Goal: Task Accomplishment & Management: Use online tool/utility

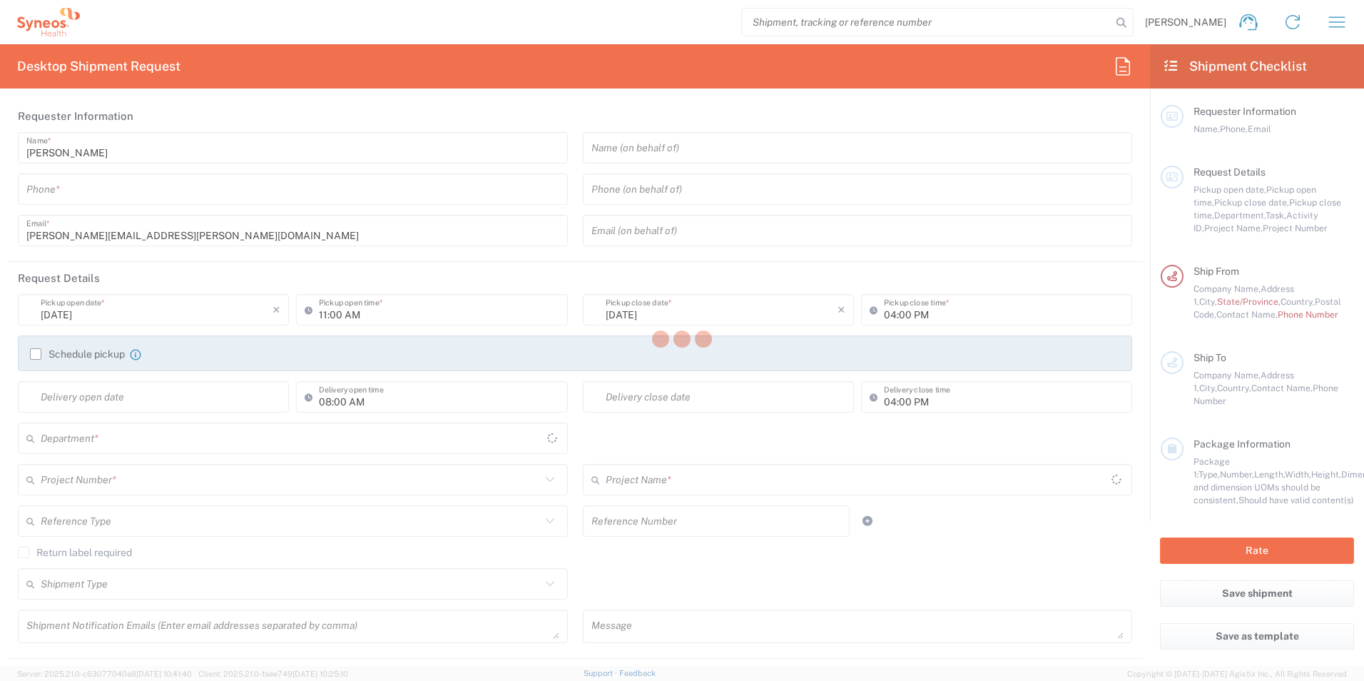
type input "8350"
type input "[GEOGRAPHIC_DATA]"
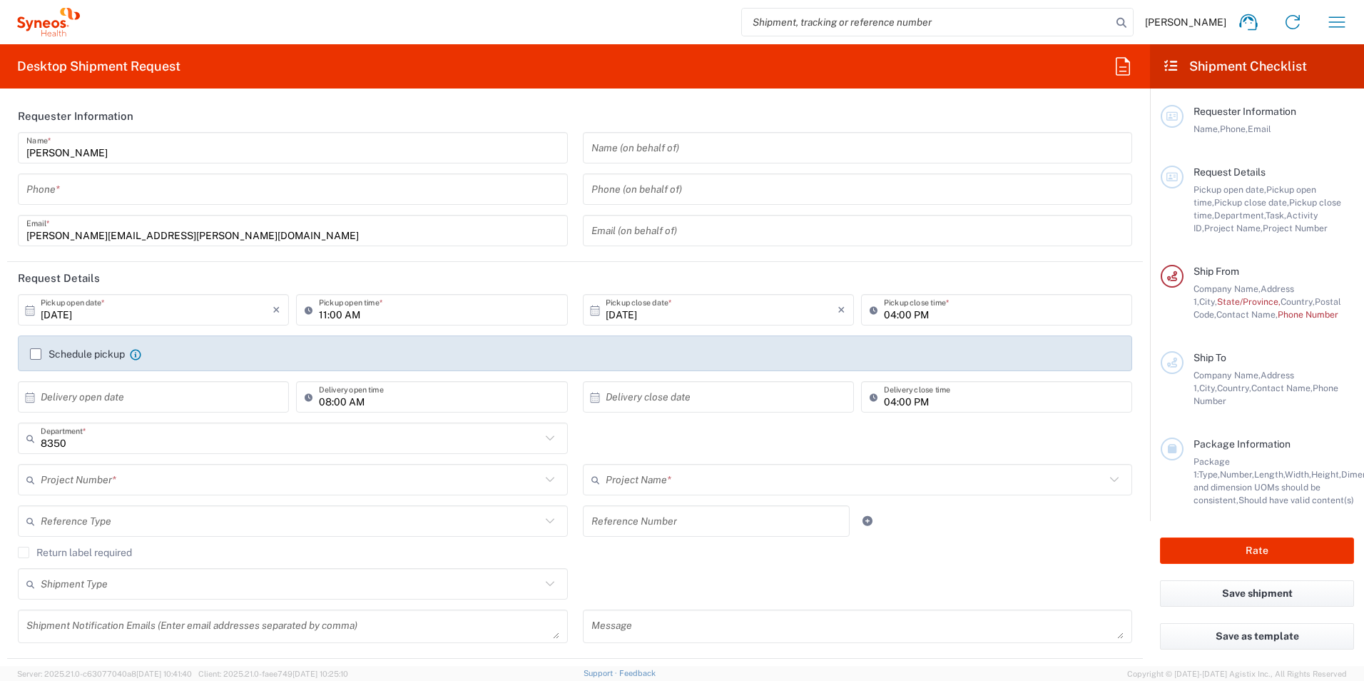
type input "INC Research Clin Svcs [GEOGRAPHIC_DATA]"
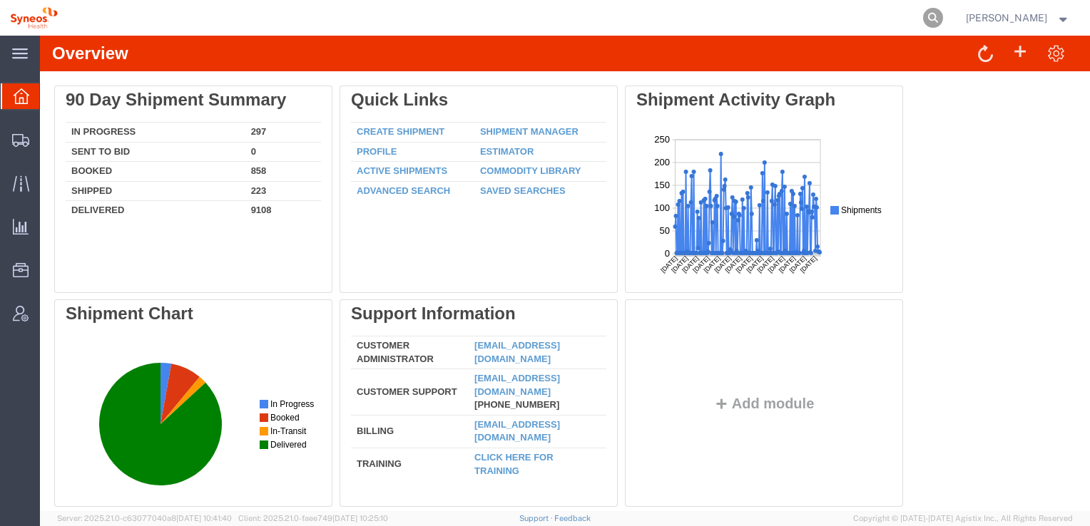
click at [943, 19] on icon at bounding box center [933, 18] width 20 height 20
click at [641, 18] on input "search" at bounding box center [706, 18] width 434 height 34
type input "57123827"
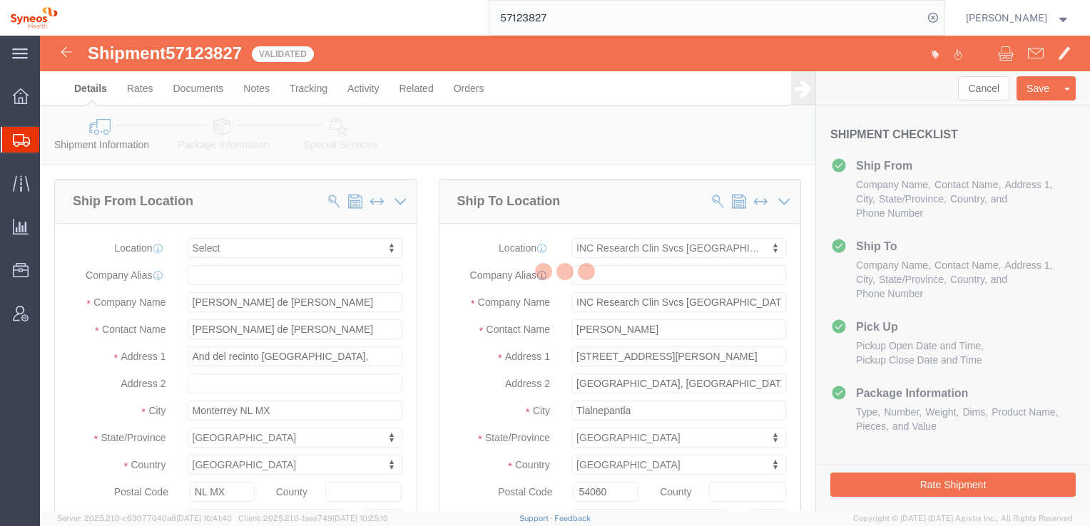
select select
select select "48954"
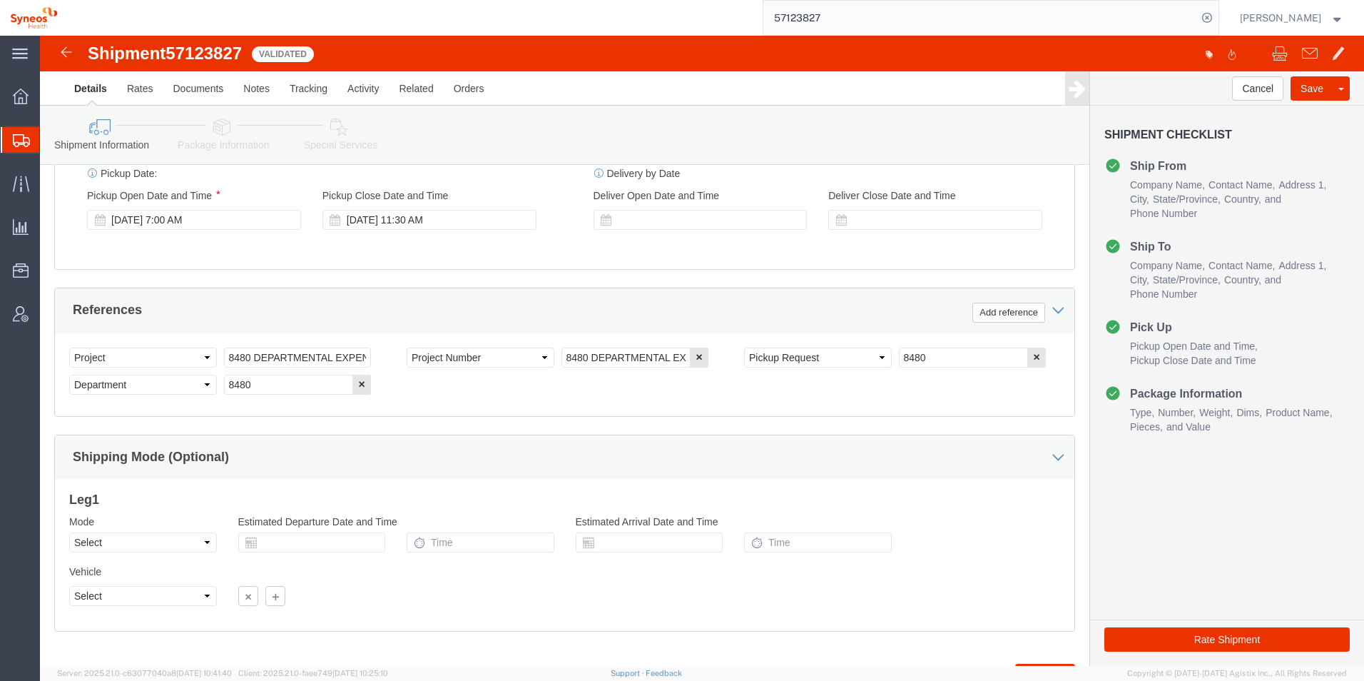
scroll to position [622, 0]
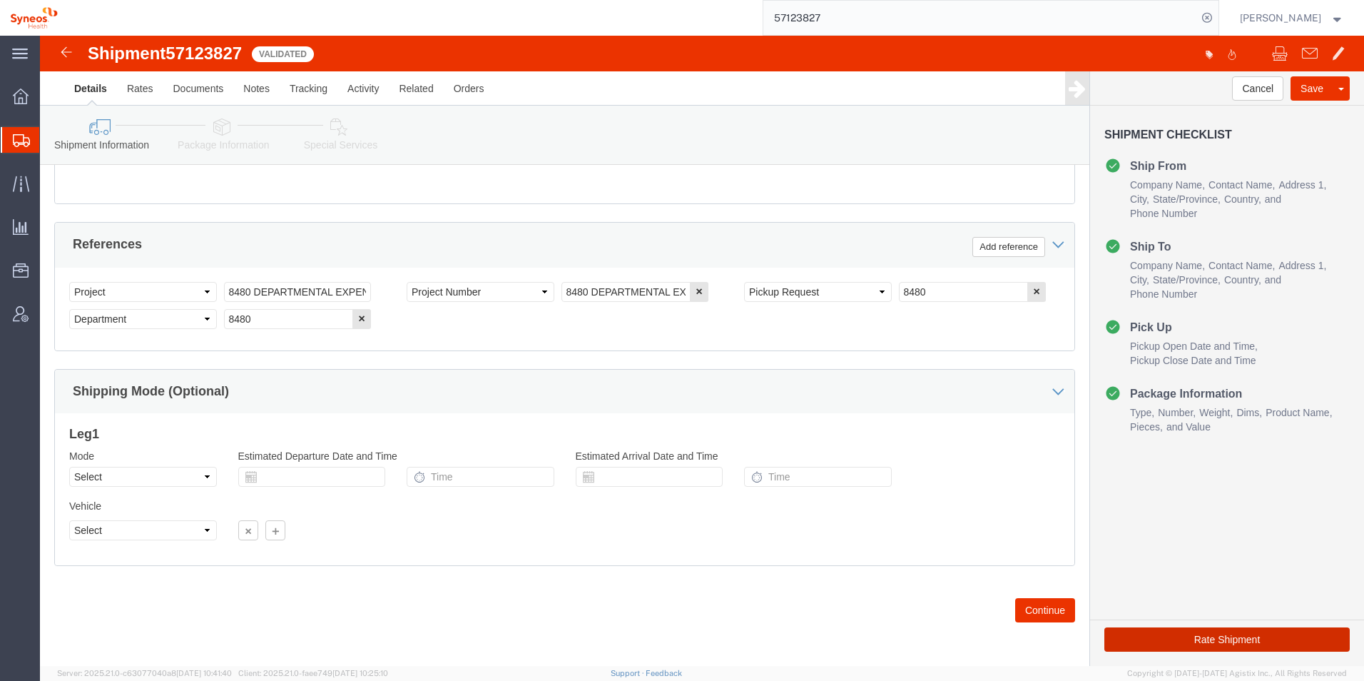
click button "Rate Shipment"
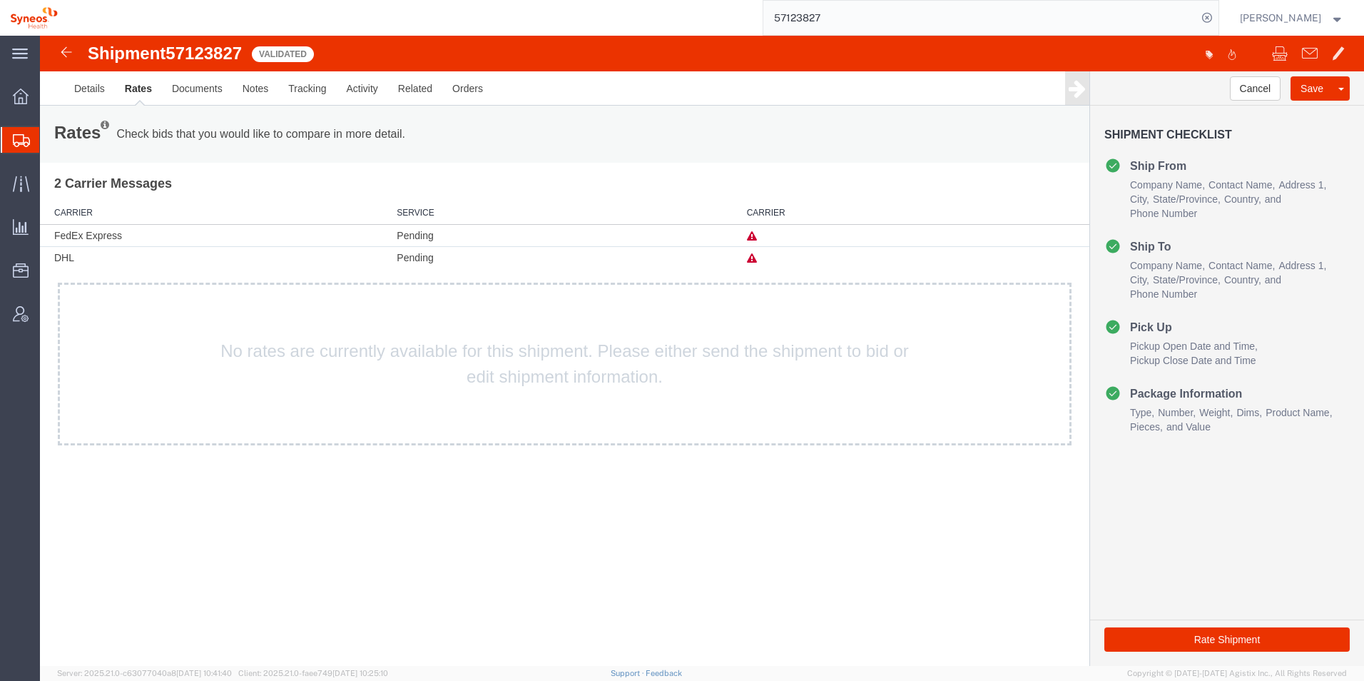
click at [753, 237] on icon at bounding box center [752, 236] width 10 height 10
click at [65, 53] on img at bounding box center [66, 52] width 17 height 17
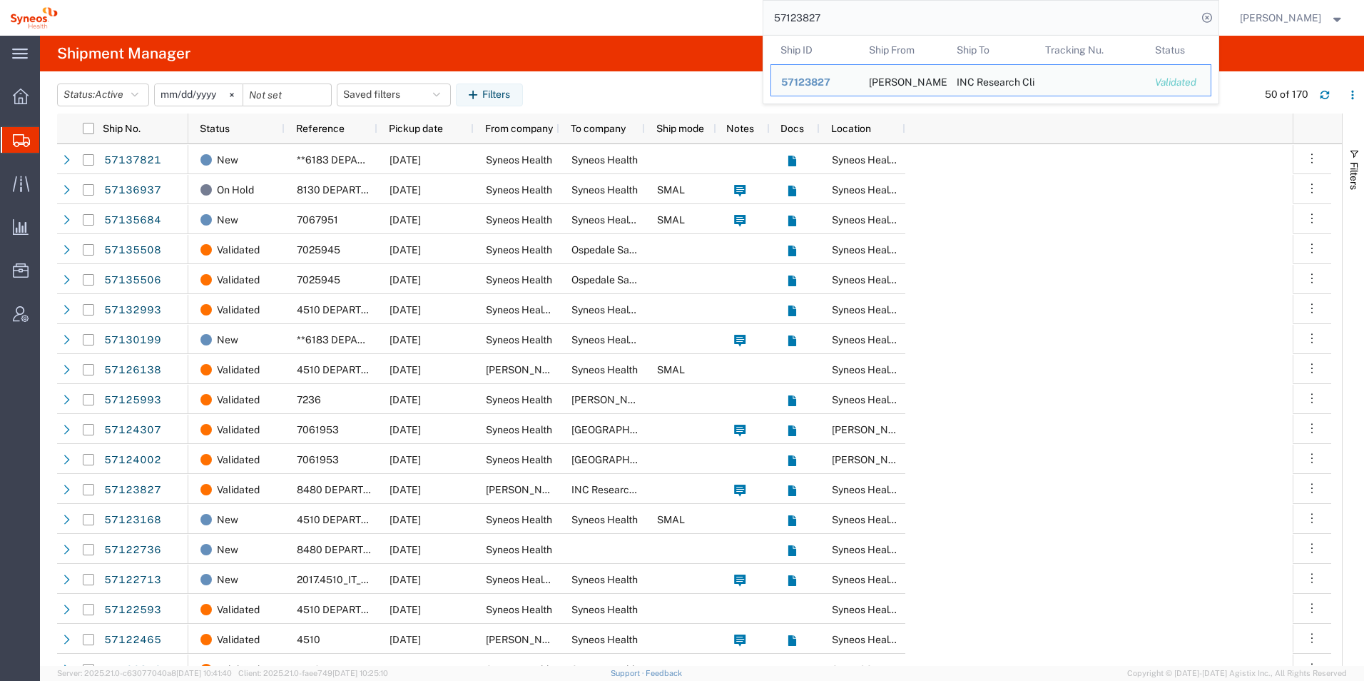
click at [1001, 22] on input "57123827" at bounding box center [980, 18] width 434 height 34
click at [828, 81] on span "57123827" at bounding box center [805, 81] width 49 height 11
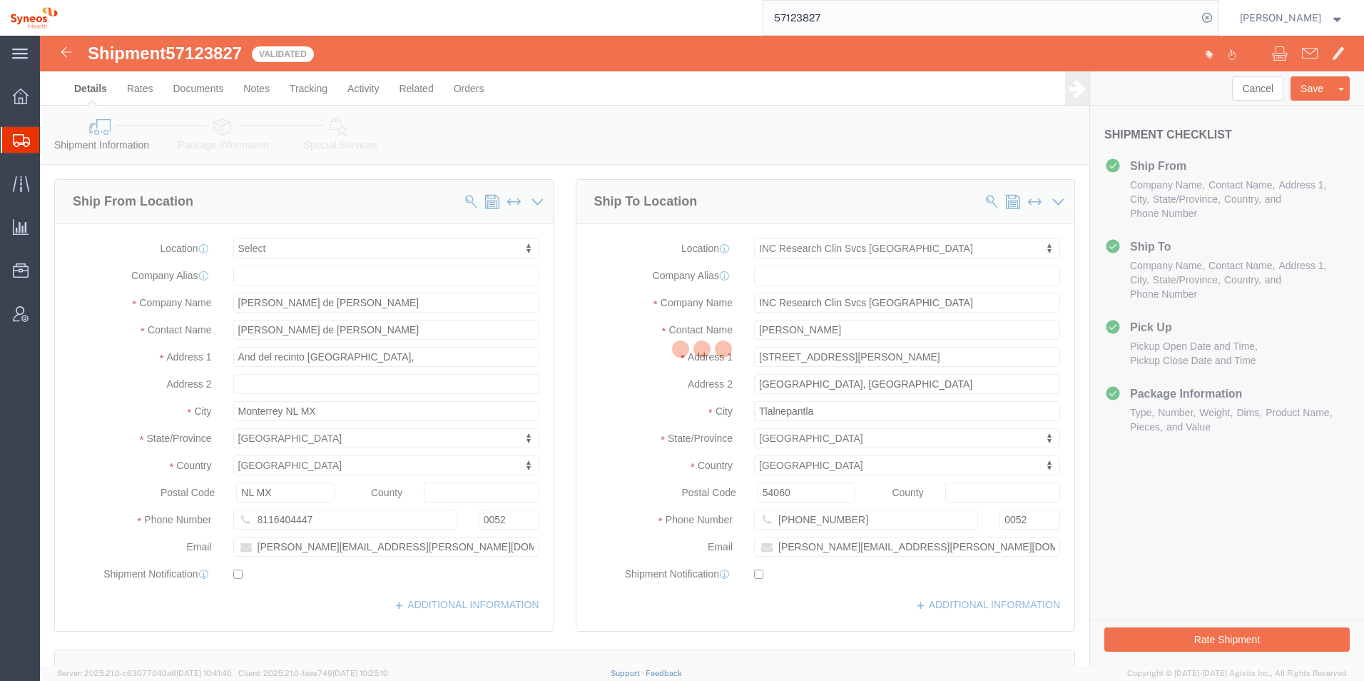
select select
select select "48954"
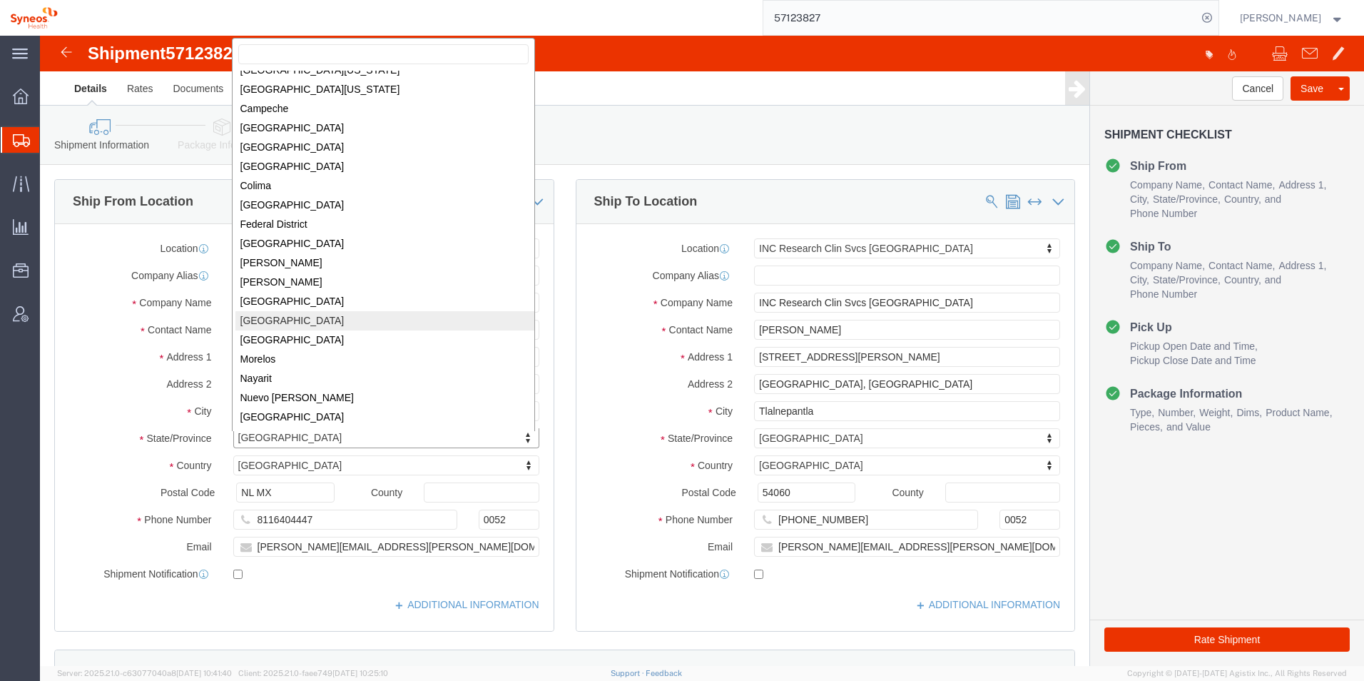
scroll to position [73, 0]
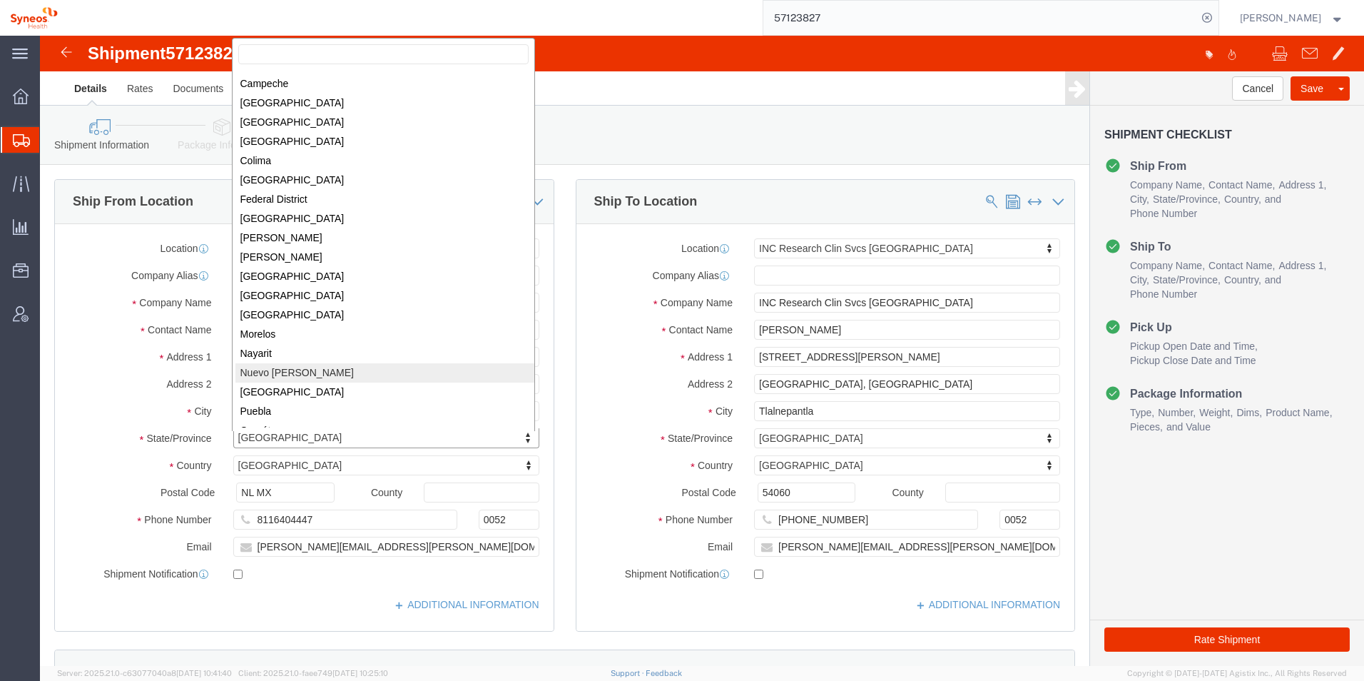
select select
select select "NL"
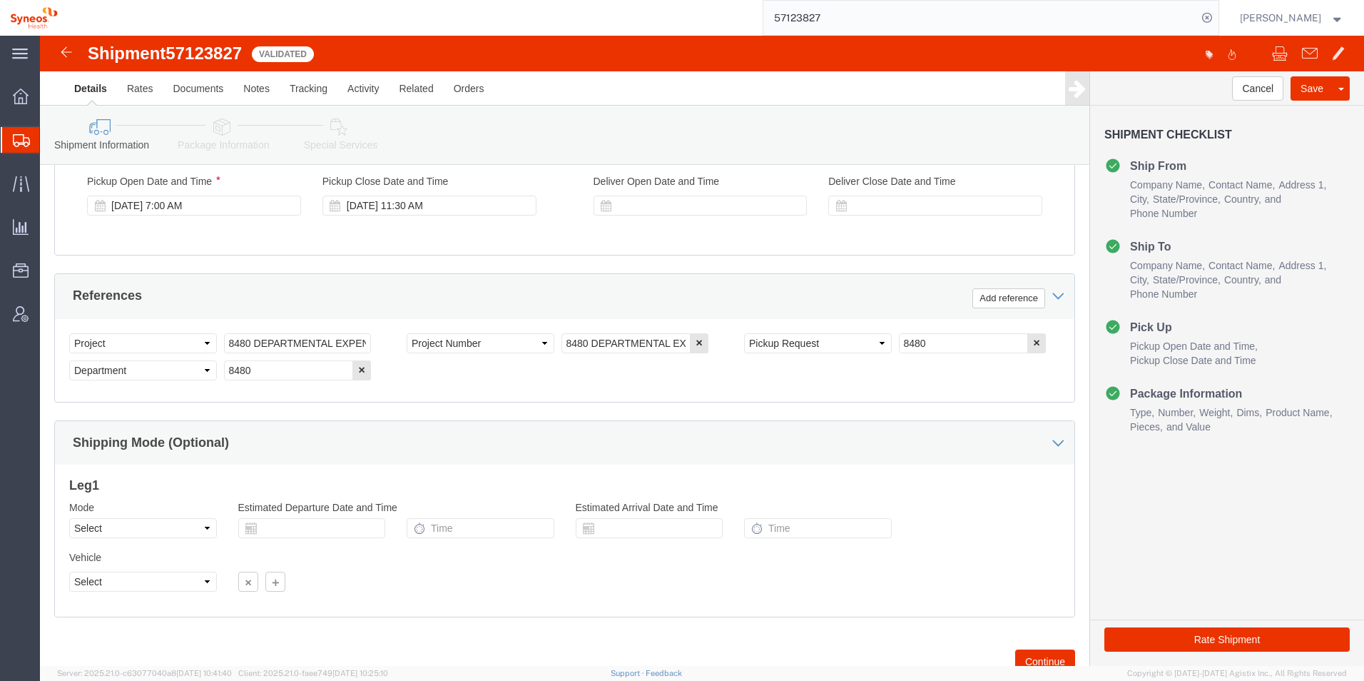
scroll to position [622, 0]
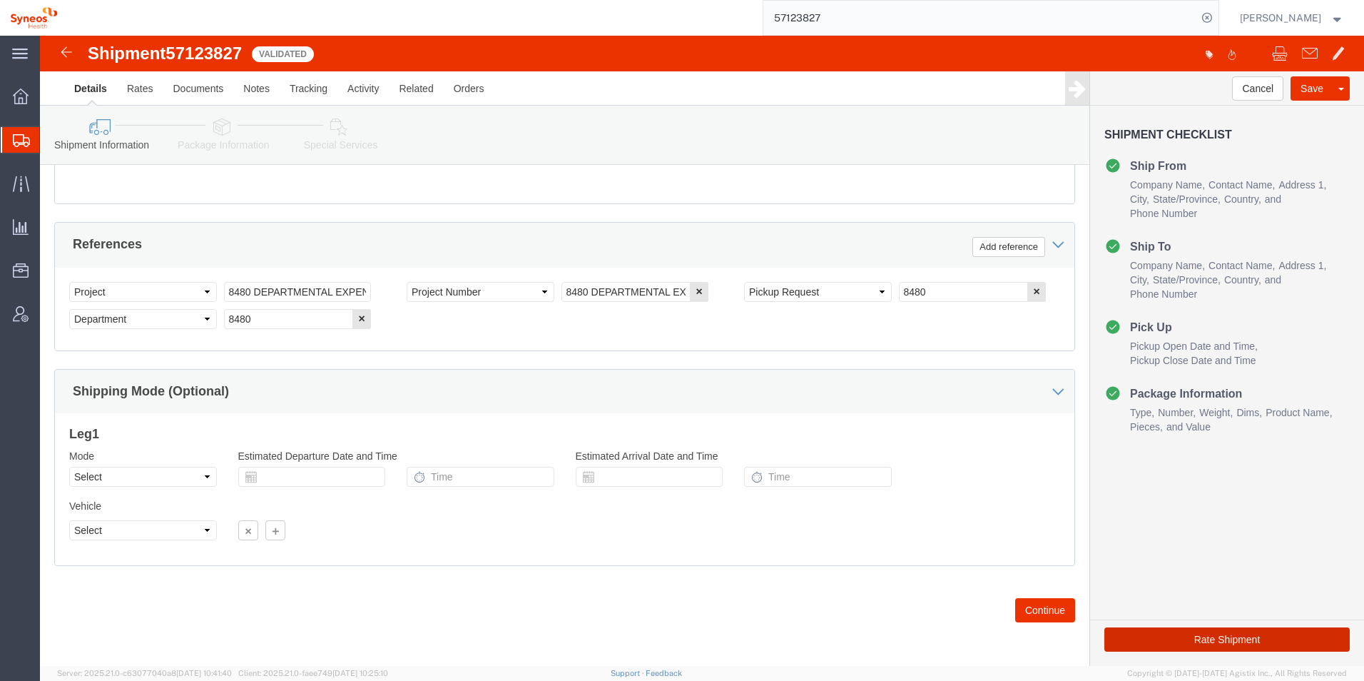
click button "Rate Shipment"
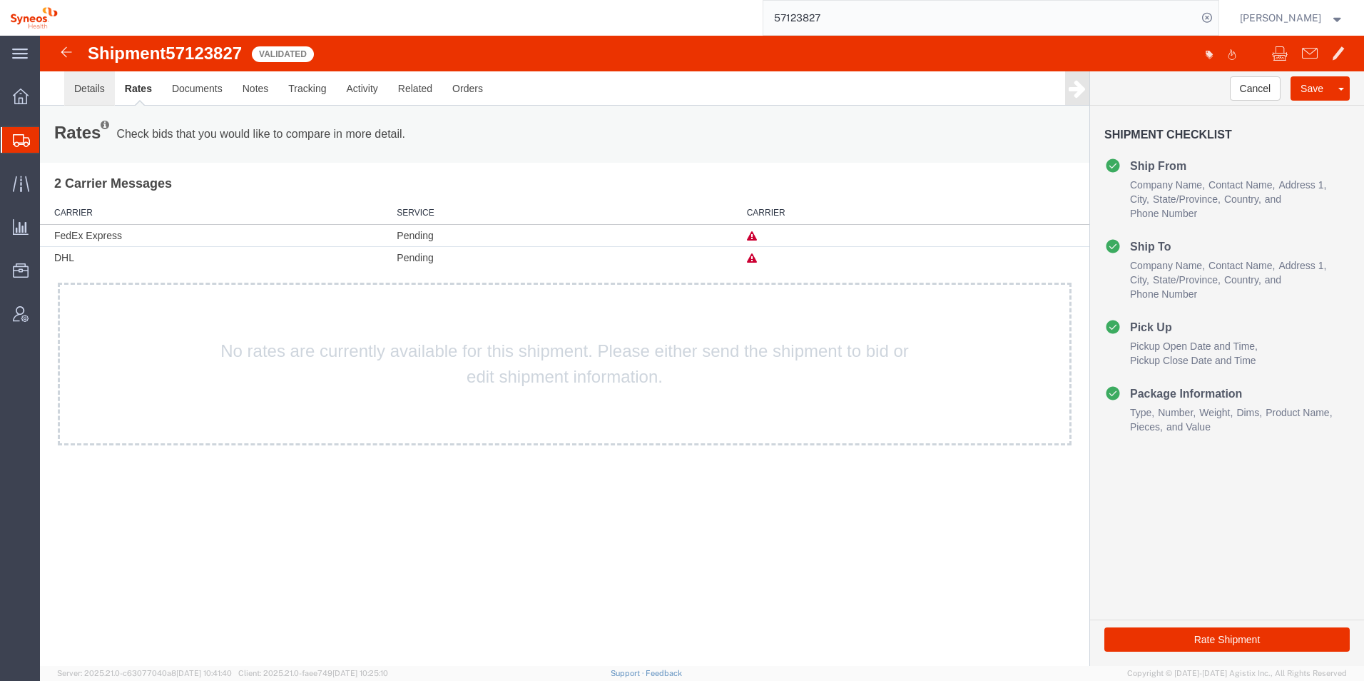
click at [78, 88] on link "Details" at bounding box center [89, 88] width 51 height 34
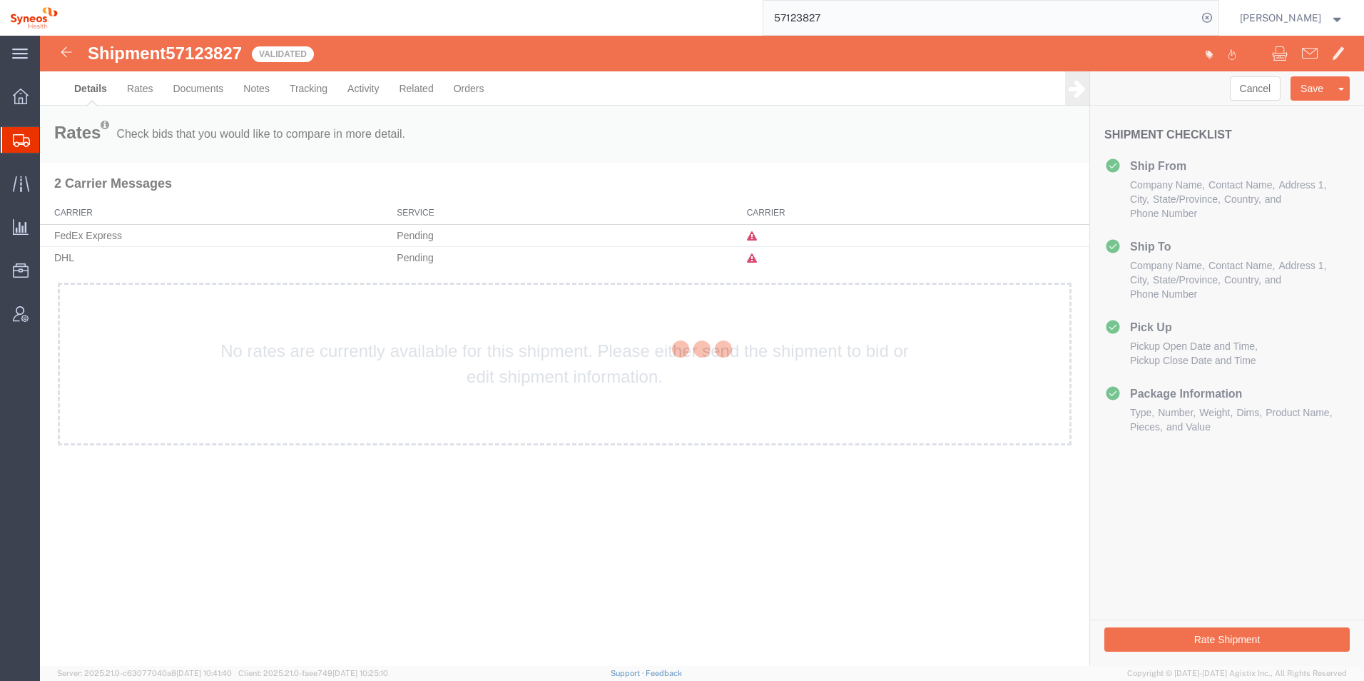
select select "48954"
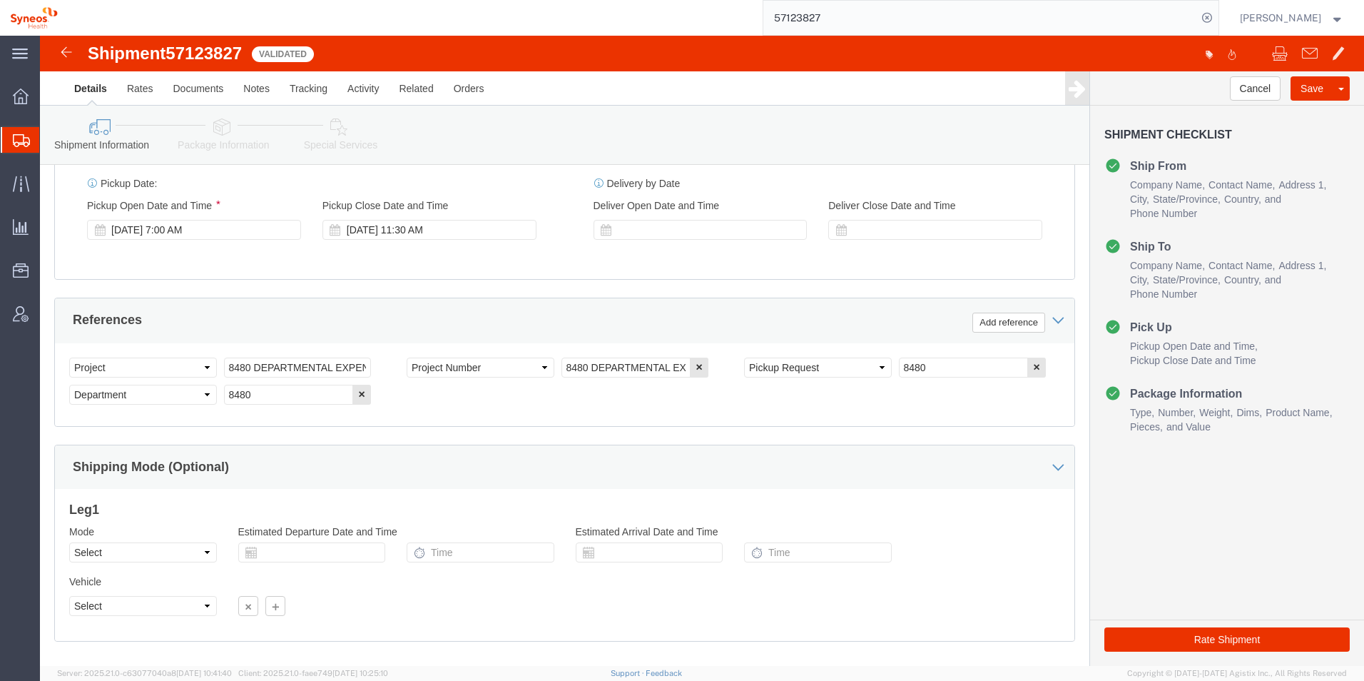
scroll to position [622, 0]
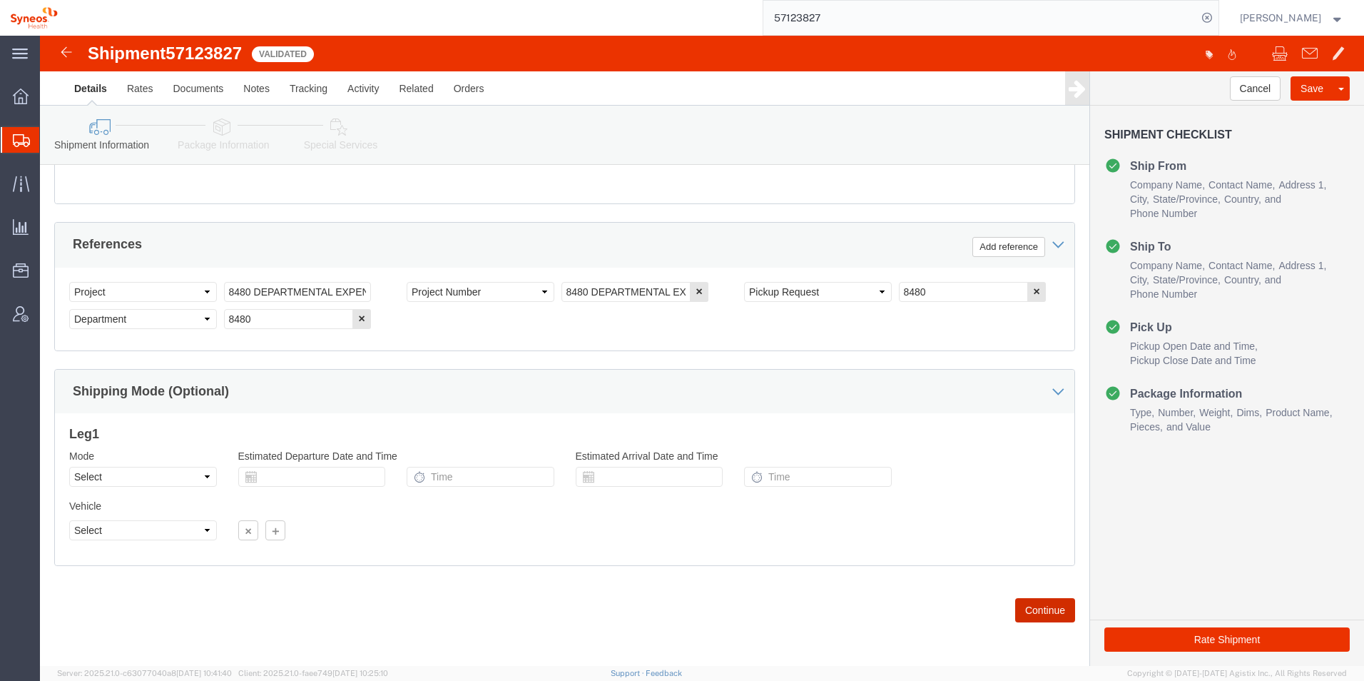
click button "Continue"
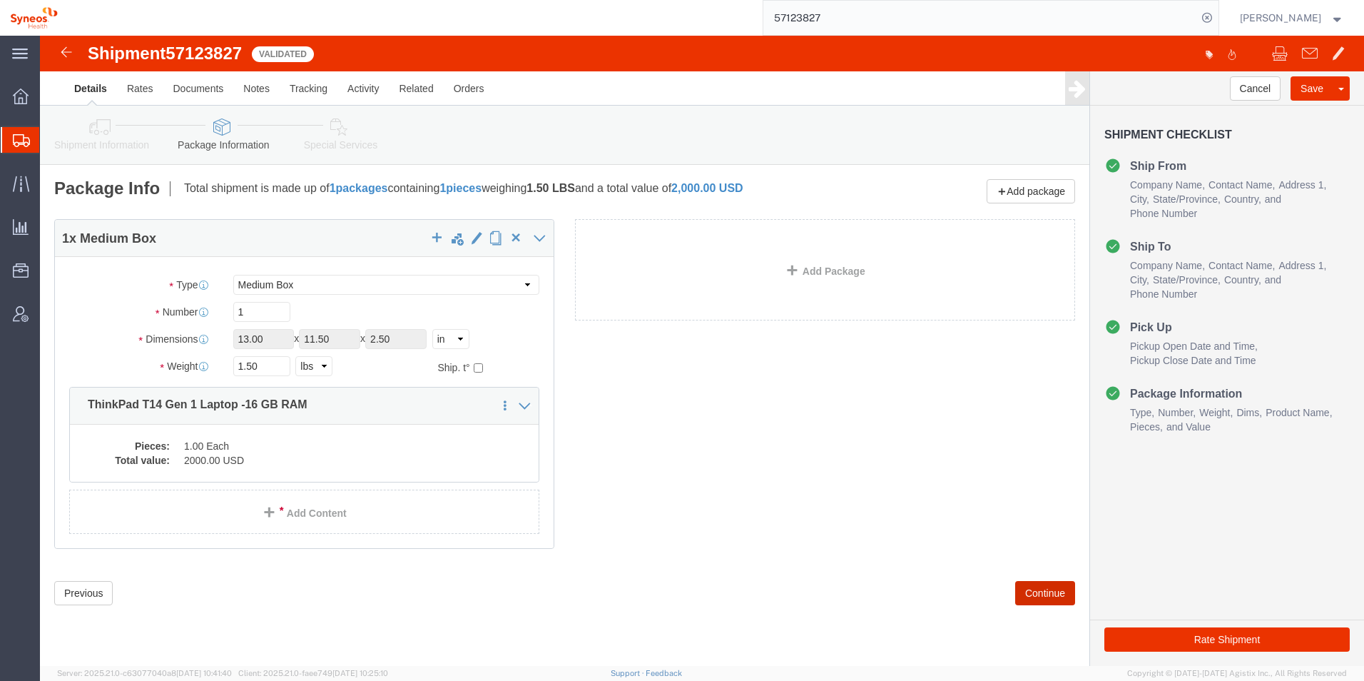
scroll to position [0, 0]
click button "Continue"
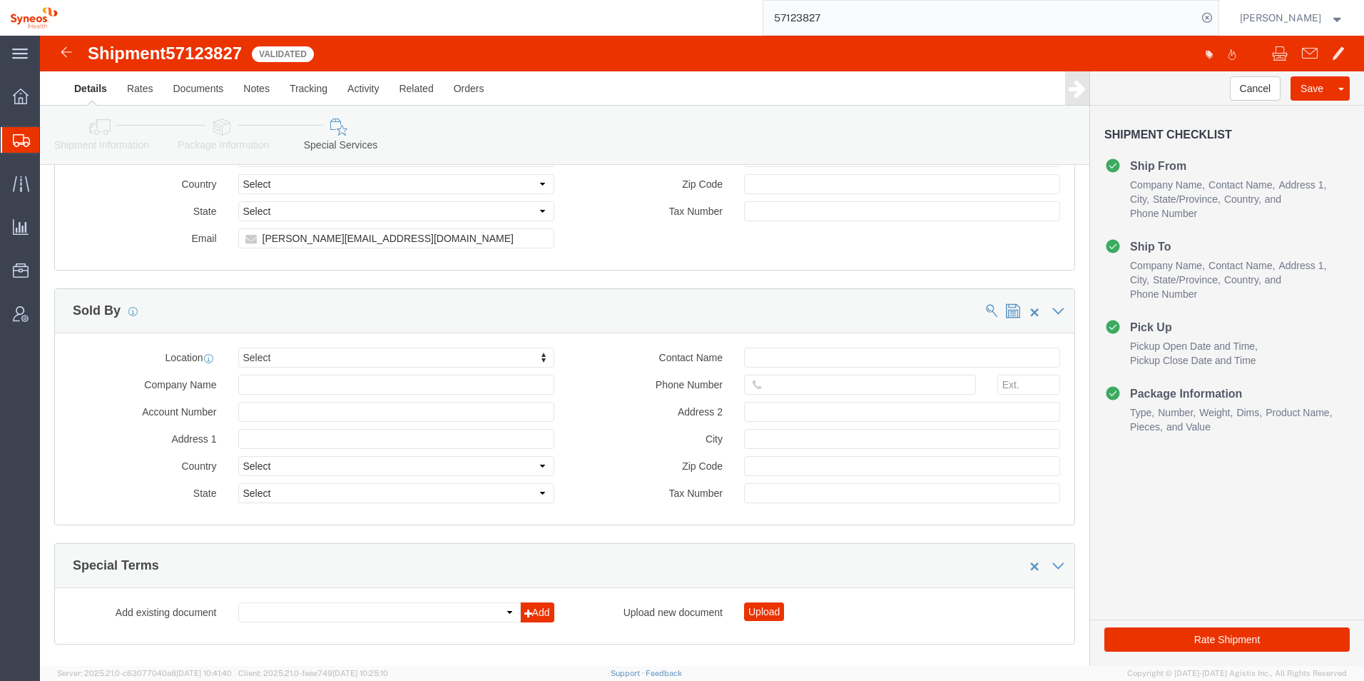
scroll to position [1445, 0]
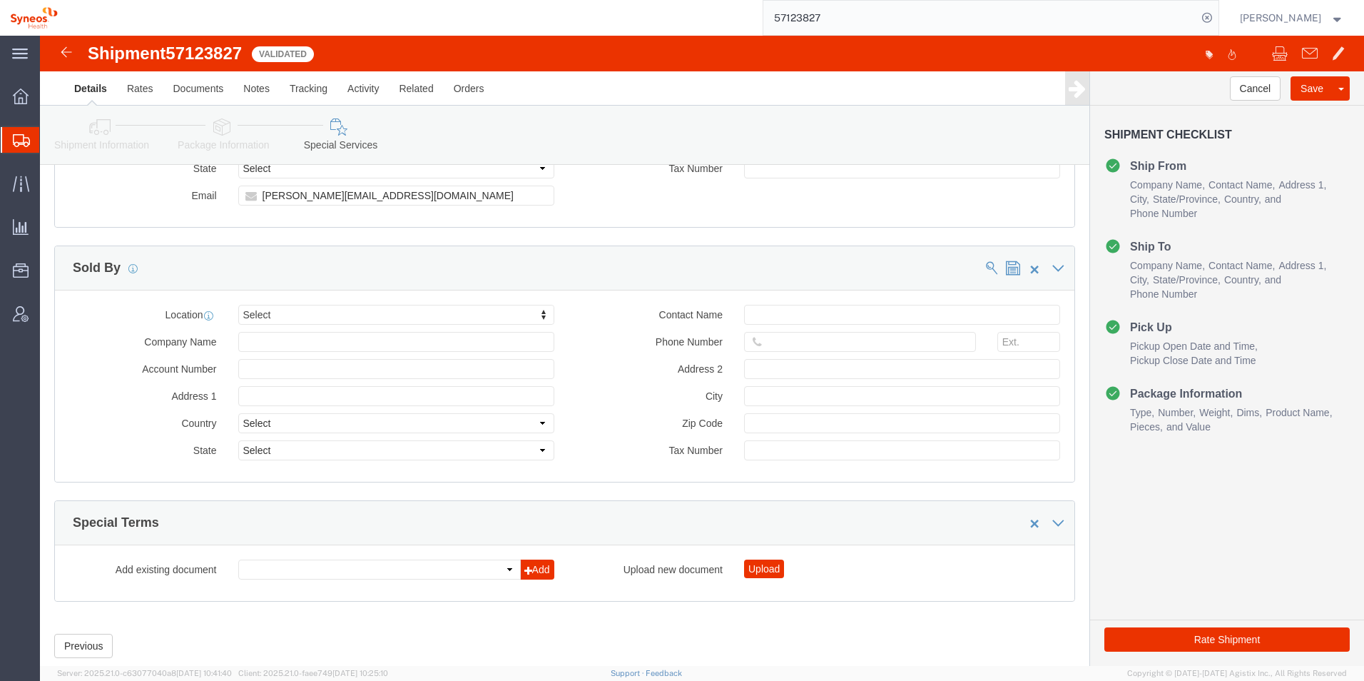
click at [859, 17] on input "57123827" at bounding box center [980, 18] width 434 height 34
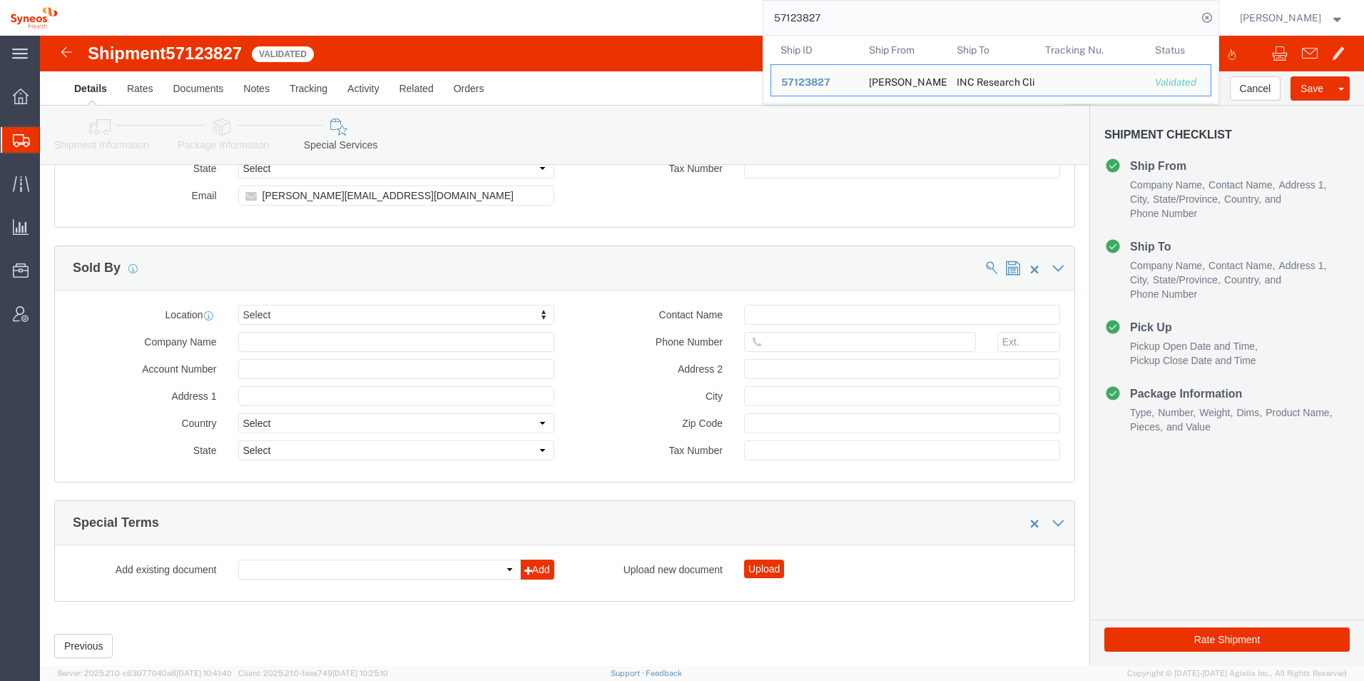
click at [859, 17] on input "57123827" at bounding box center [980, 18] width 434 height 34
